Goal: Answer question/provide support: Share knowledge or assist other users

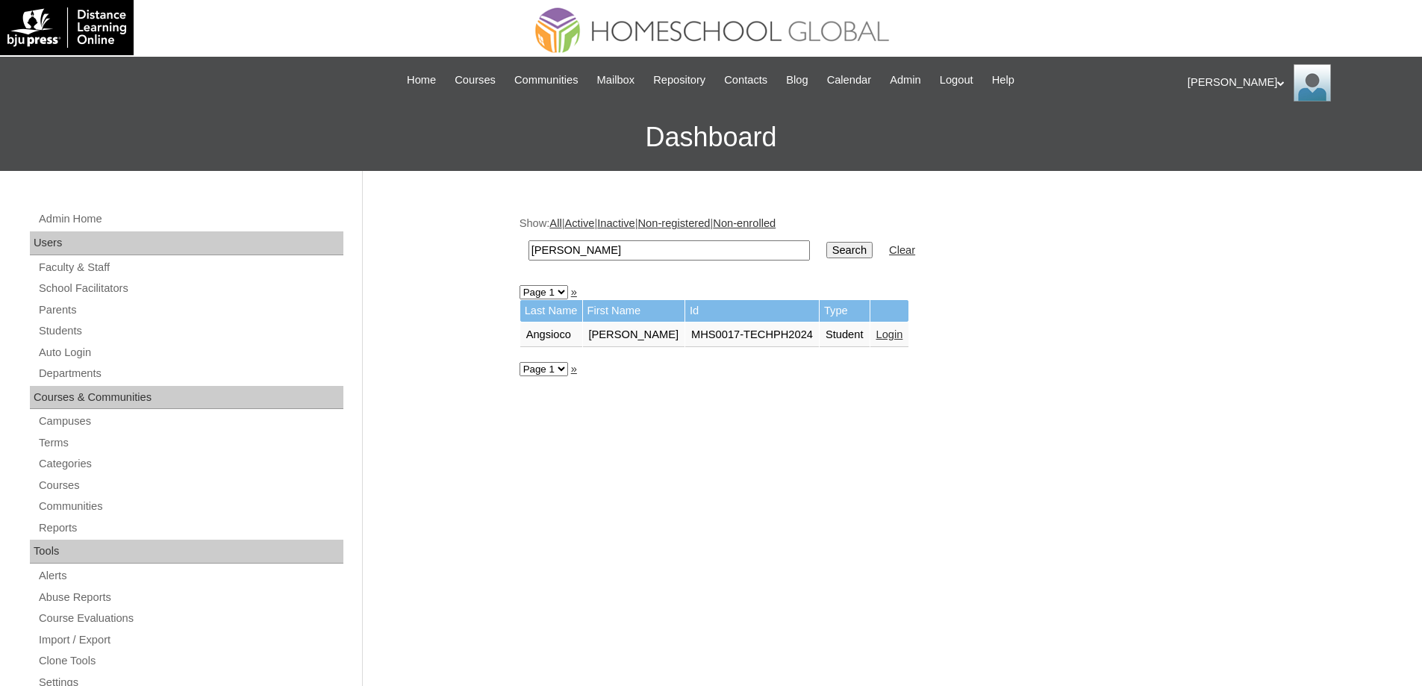
click at [903, 340] on link "Login" at bounding box center [889, 334] width 27 height 12
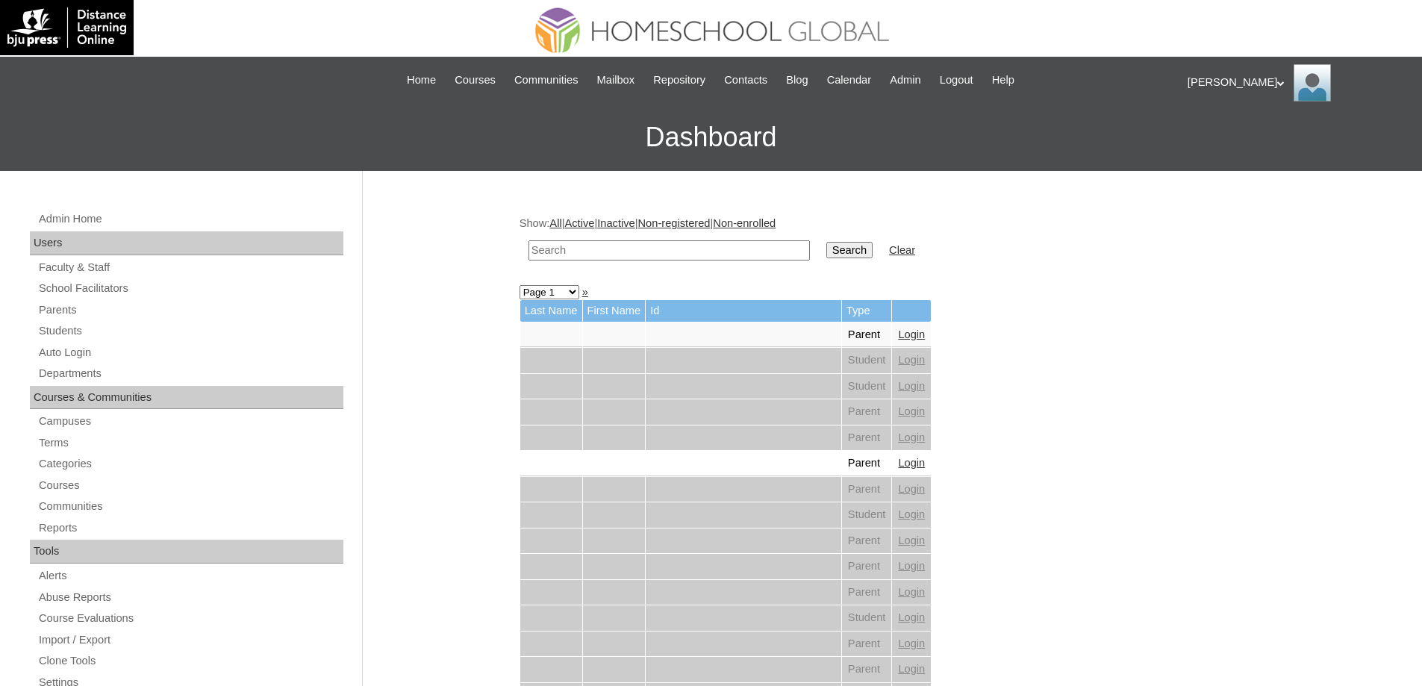
click at [724, 255] on input "text" at bounding box center [669, 250] width 281 height 20
paste input "Niko Khyla"
type input "Niko Khyla"
click at [852, 247] on input "Search" at bounding box center [849, 250] width 46 height 16
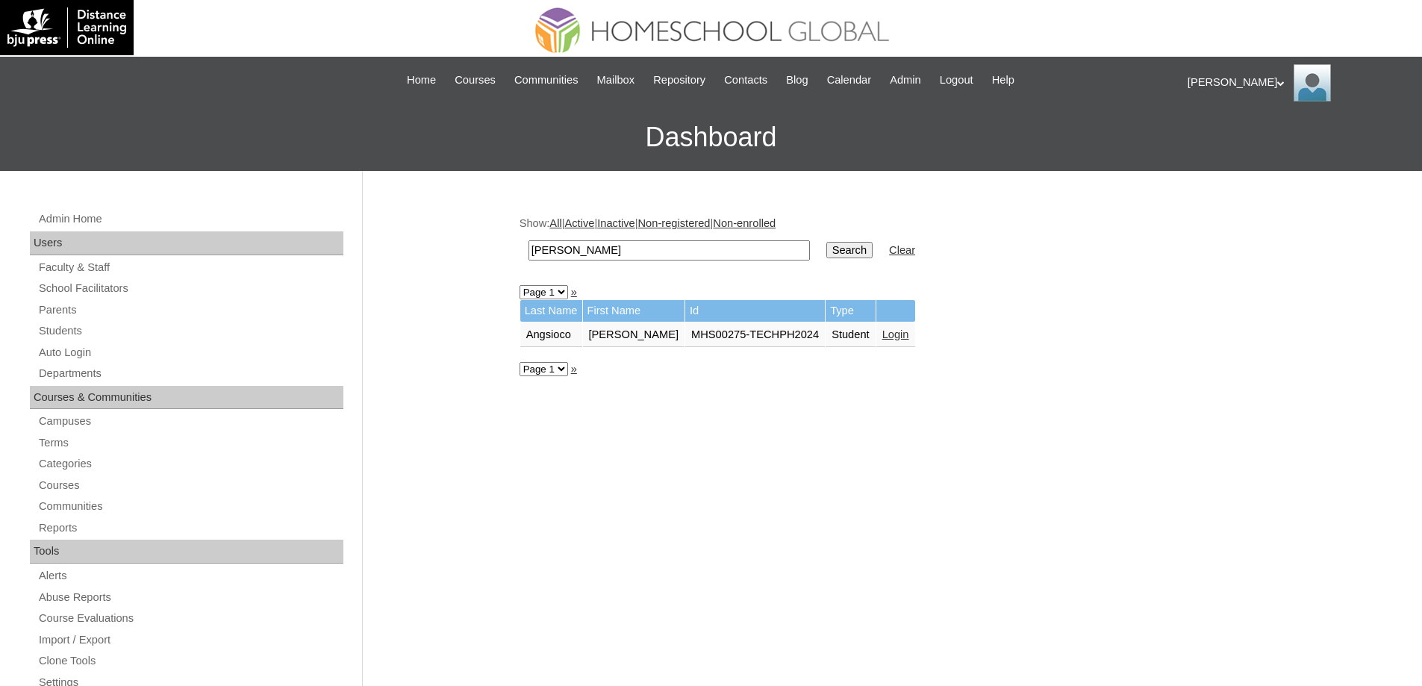
click at [900, 334] on link "Login" at bounding box center [895, 334] width 27 height 12
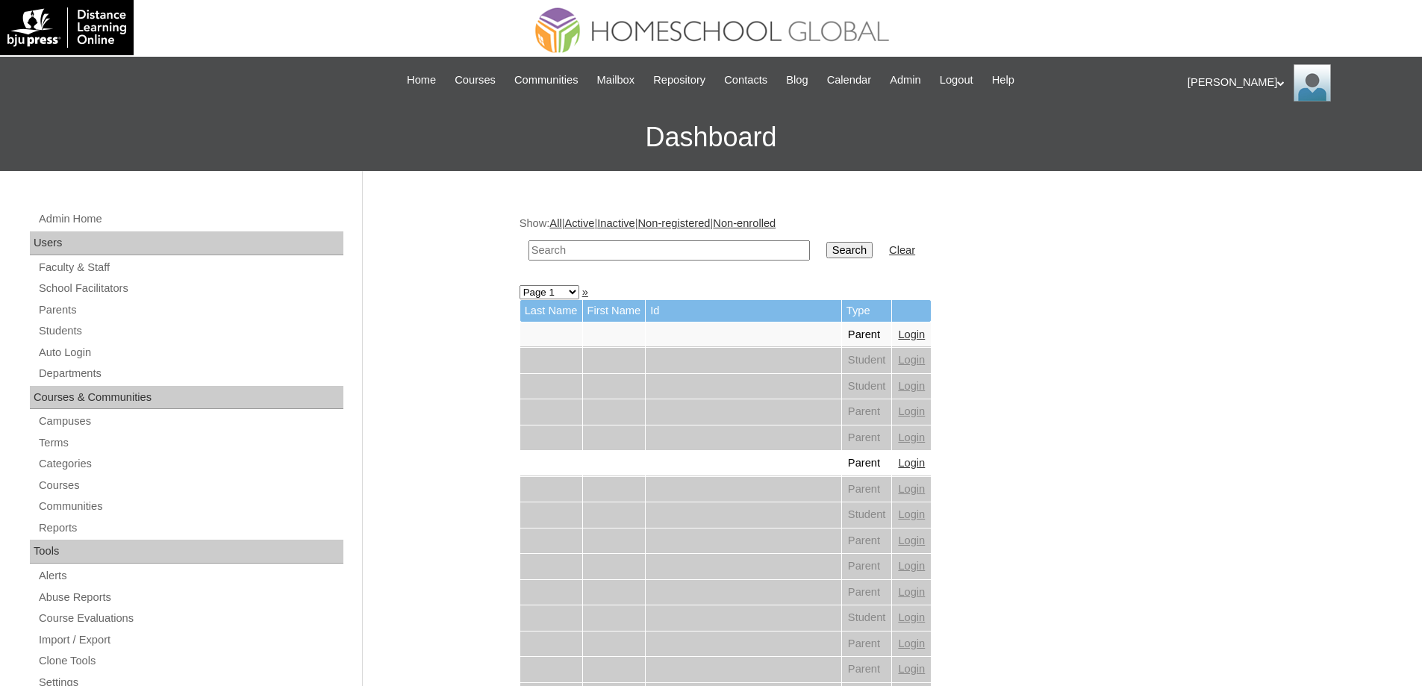
drag, startPoint x: 698, startPoint y: 255, endPoint x: 745, endPoint y: 250, distance: 47.3
click at [708, 255] on input "text" at bounding box center [669, 250] width 281 height 20
paste input "Ahkisha"
click at [810, 242] on input "Ahkisha" at bounding box center [669, 250] width 281 height 20
type input "Ahkisha"
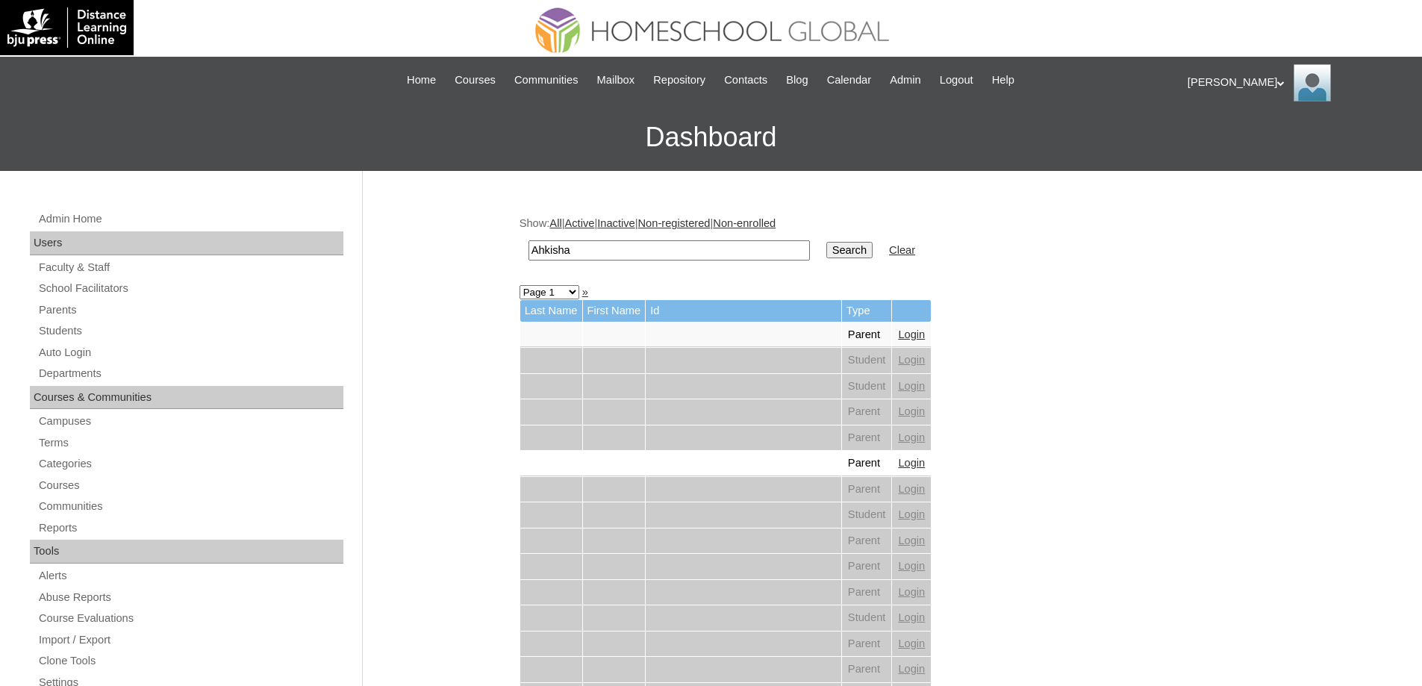
click at [847, 246] on input "Search" at bounding box center [849, 250] width 46 height 16
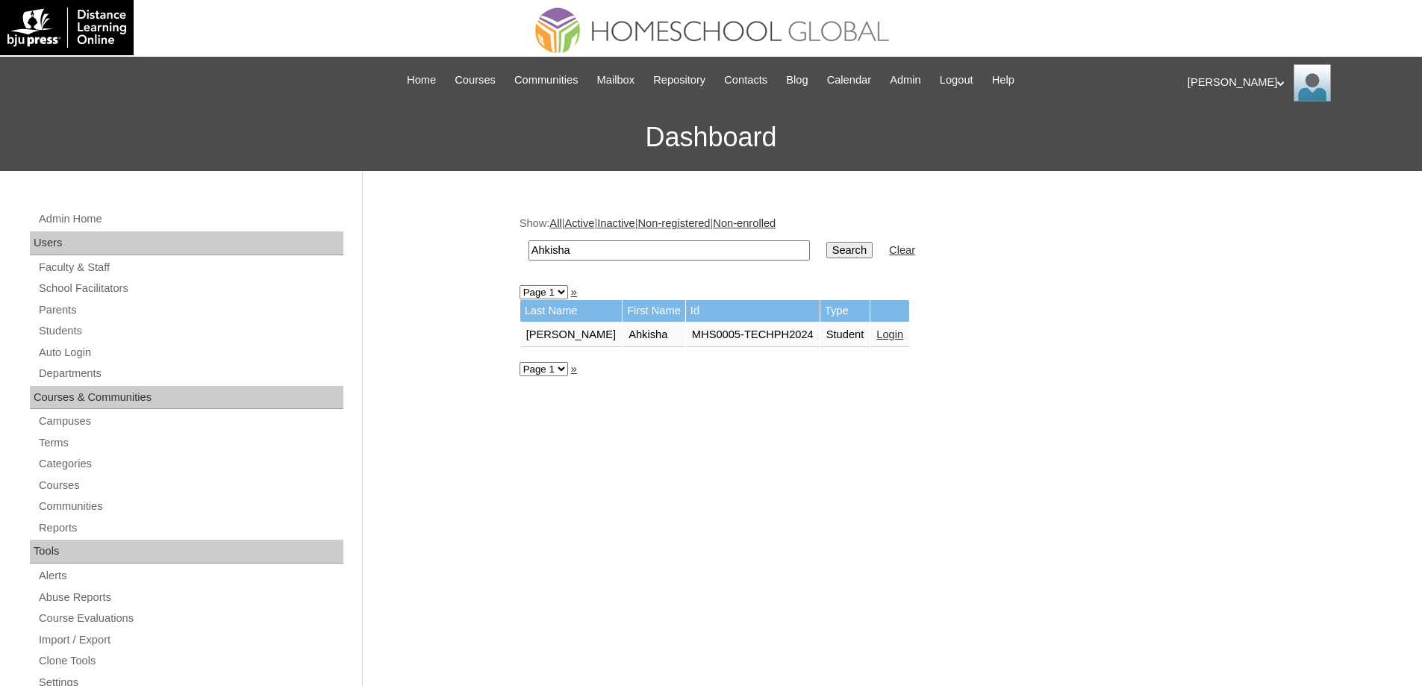
click at [885, 334] on link "Login" at bounding box center [889, 334] width 27 height 12
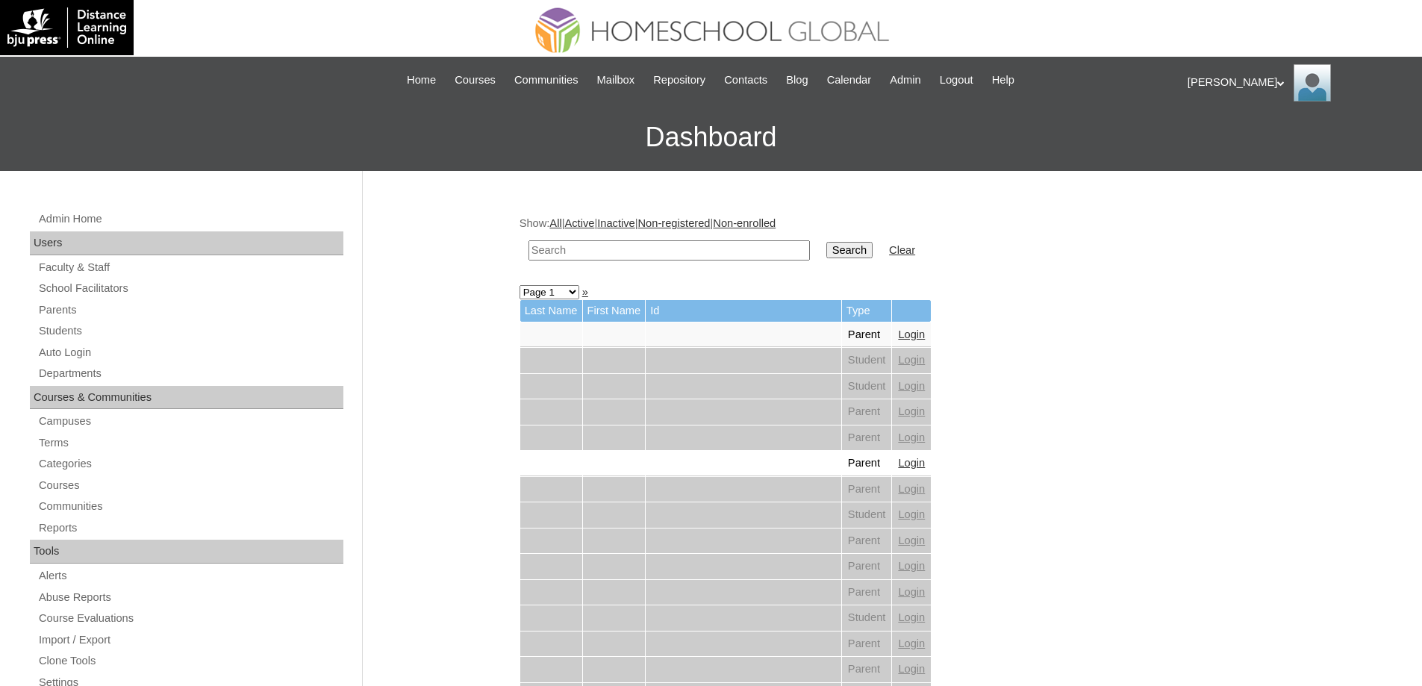
drag, startPoint x: 0, startPoint y: 0, endPoint x: 747, endPoint y: 246, distance: 786.9
click at [687, 243] on input "text" at bounding box center [669, 250] width 281 height 20
paste input "[PERSON_NAME]"
type input "[PERSON_NAME]"
click at [863, 251] on input "Search" at bounding box center [849, 250] width 46 height 16
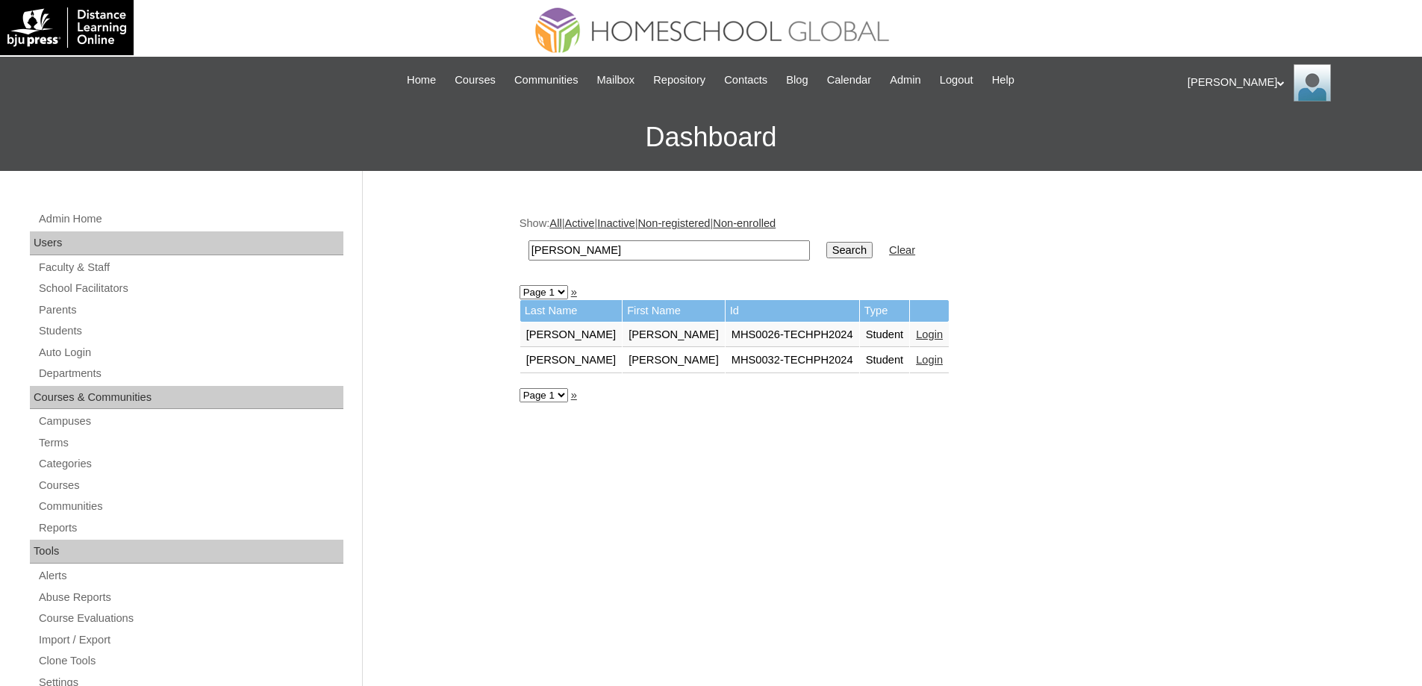
click at [916, 354] on link "Login" at bounding box center [929, 360] width 27 height 12
